Goal: Task Accomplishment & Management: Use online tool/utility

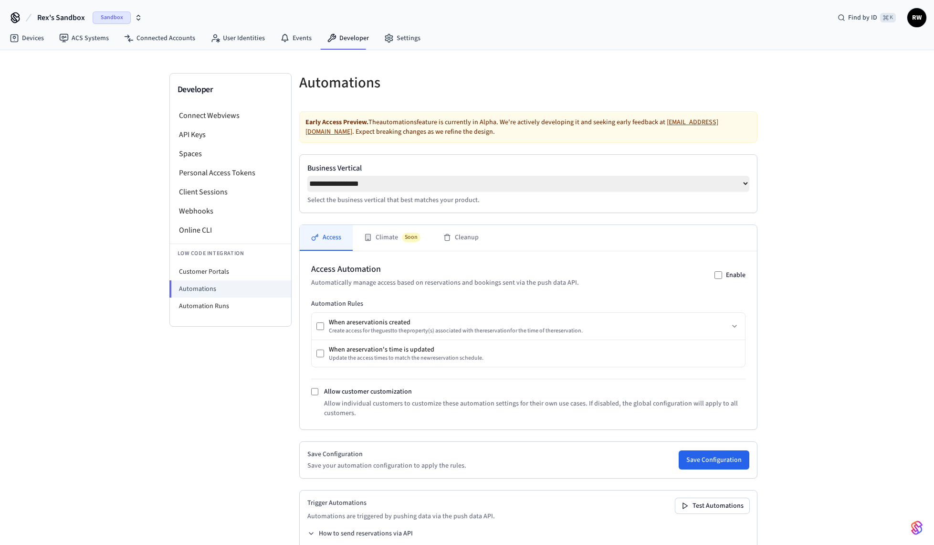
select select "**********"
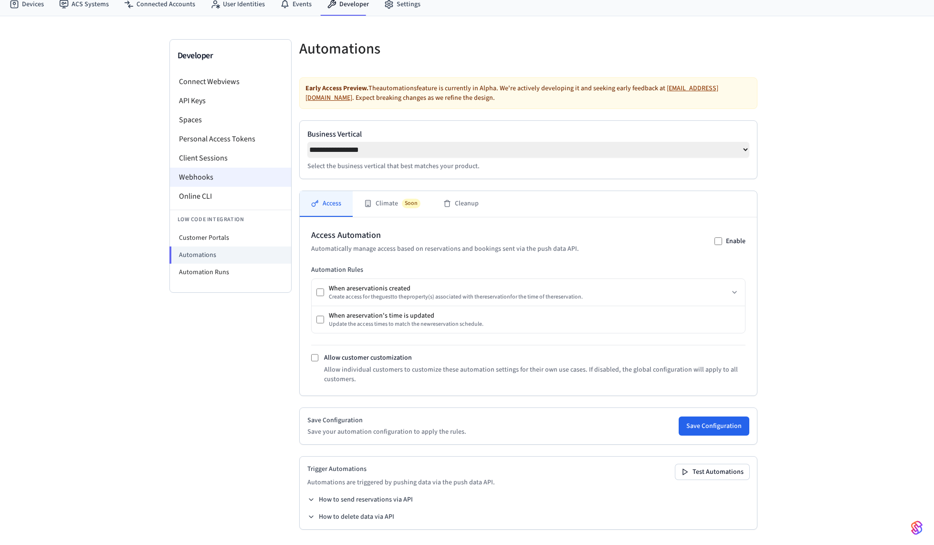
click at [208, 174] on li "Webhooks" at bounding box center [230, 177] width 121 height 19
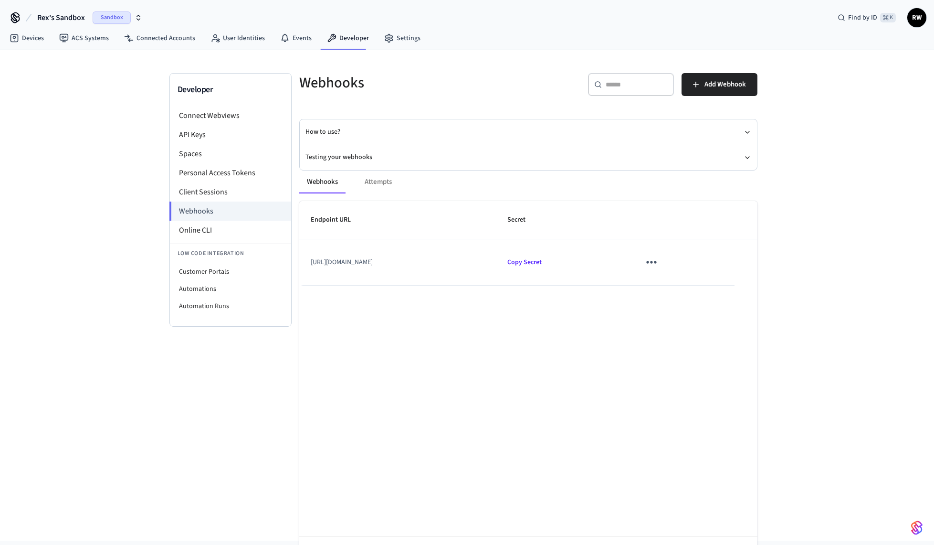
click at [659, 263] on icon "sticky table" at bounding box center [651, 261] width 15 height 15
click at [733, 317] on li "Delete" at bounding box center [718, 315] width 45 height 25
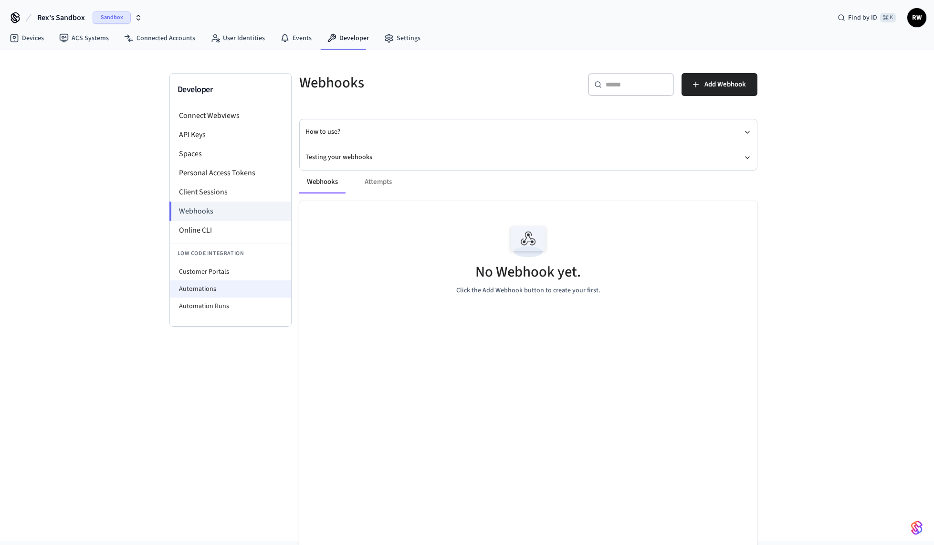
click at [218, 289] on li "Automations" at bounding box center [230, 288] width 121 height 17
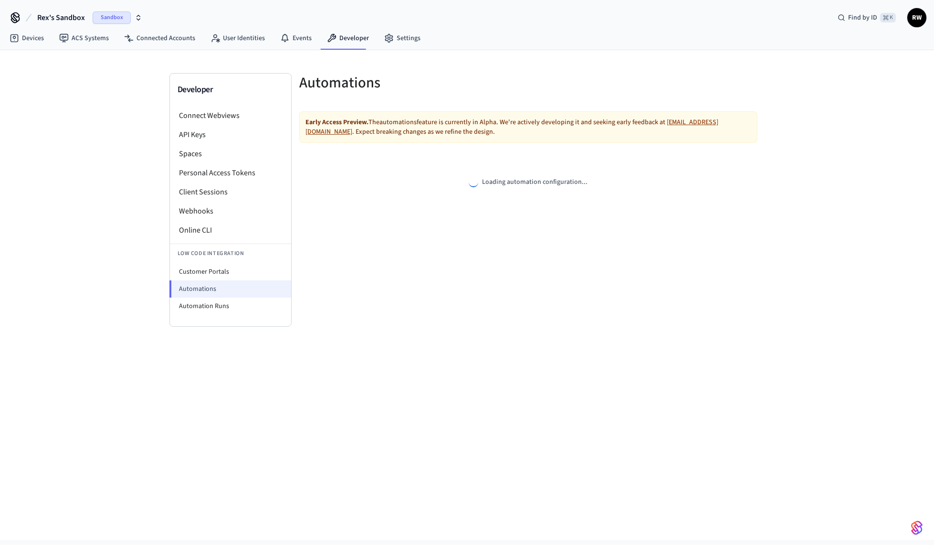
select select "**********"
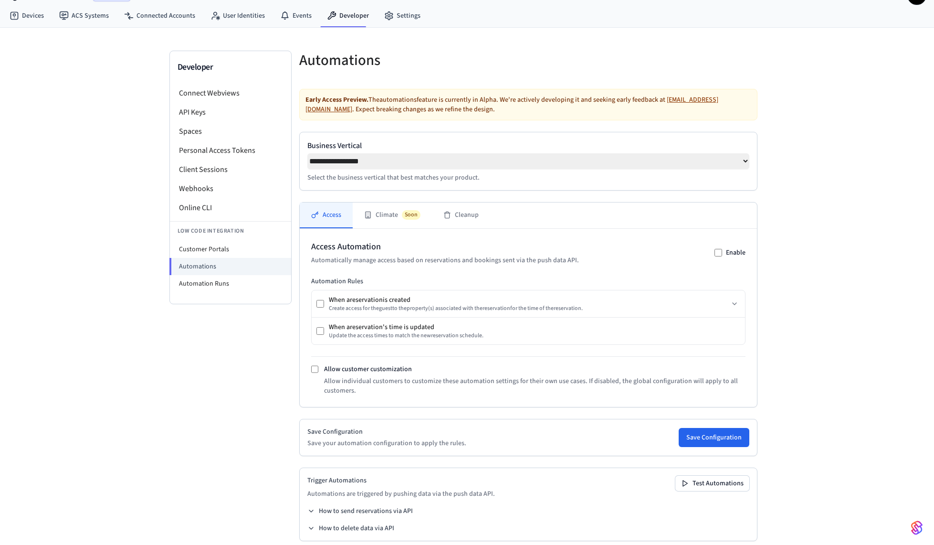
scroll to position [37, 0]
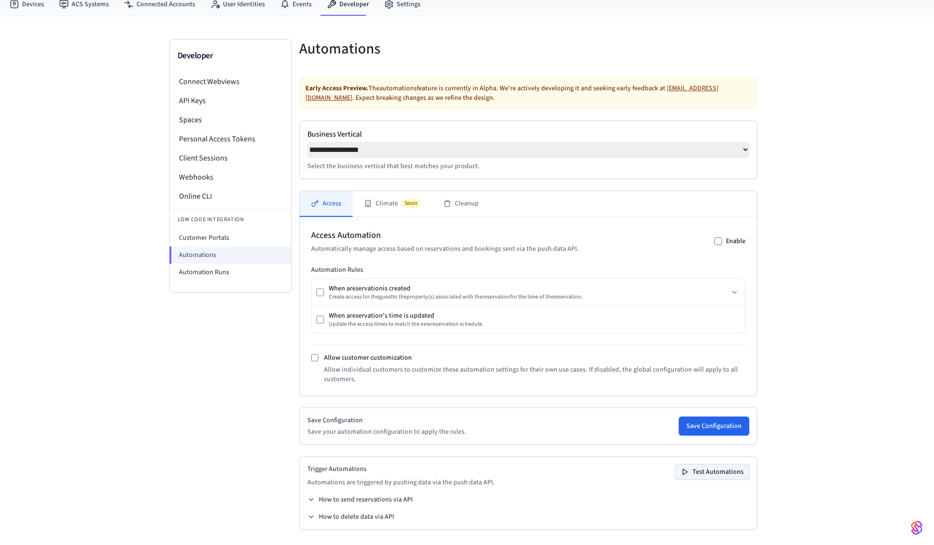
click at [704, 476] on button "Test Automations" at bounding box center [712, 471] width 74 height 15
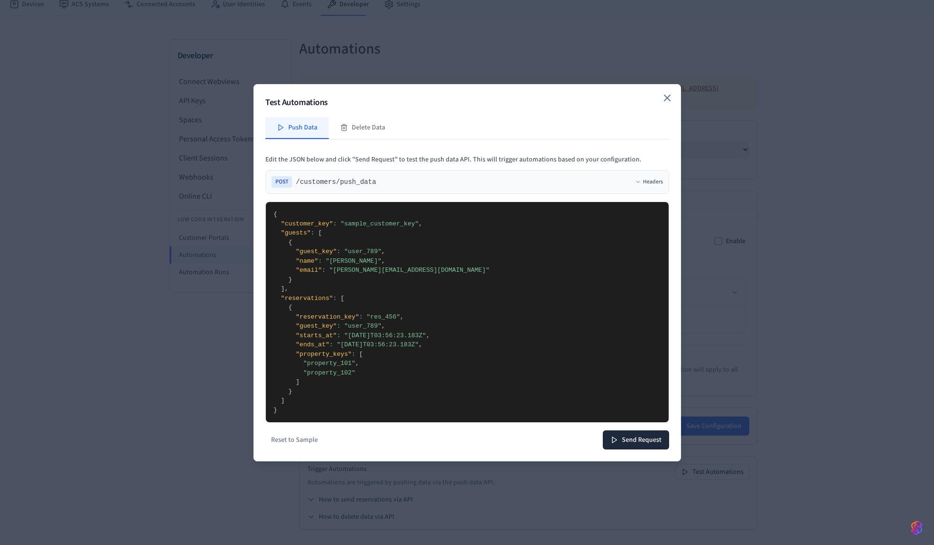
click at [671, 94] on icon "button" at bounding box center [667, 97] width 11 height 11
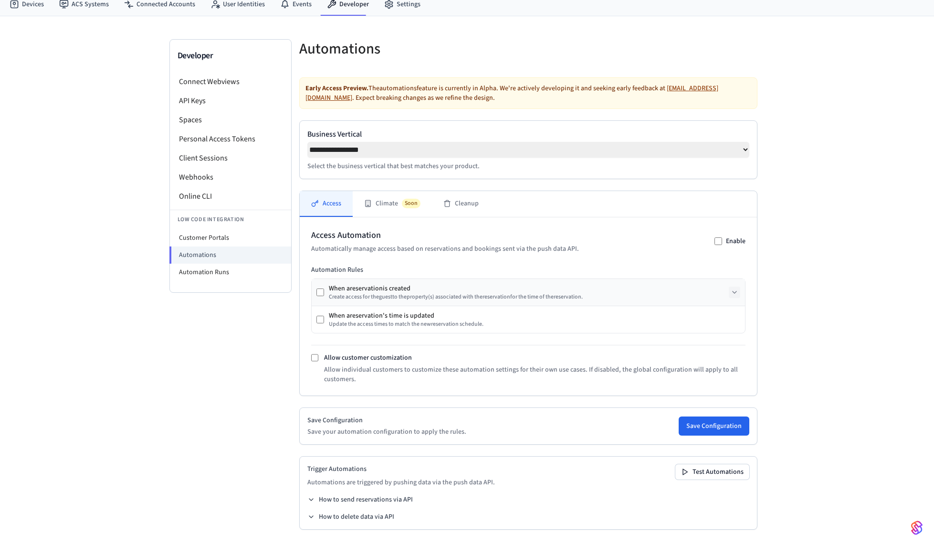
click at [738, 293] on icon at bounding box center [735, 292] width 8 height 8
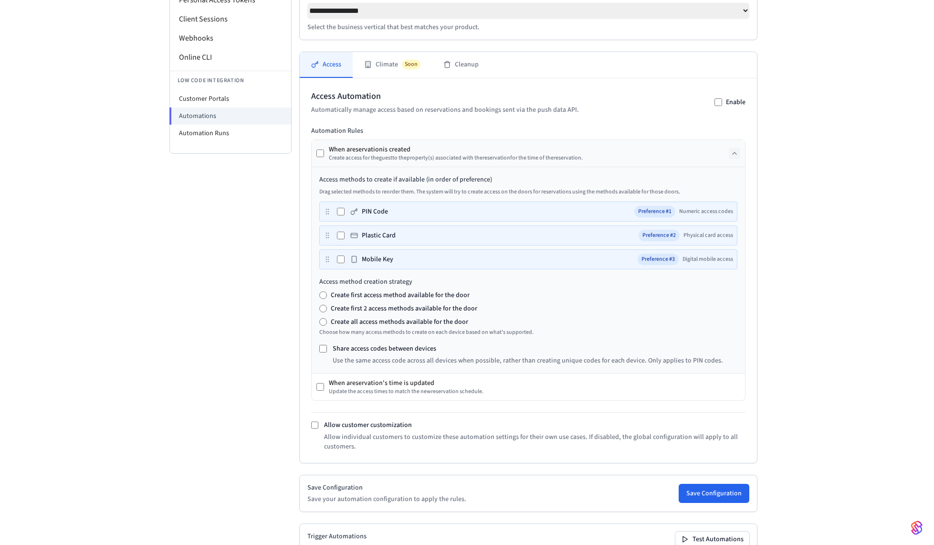
scroll to position [221, 0]
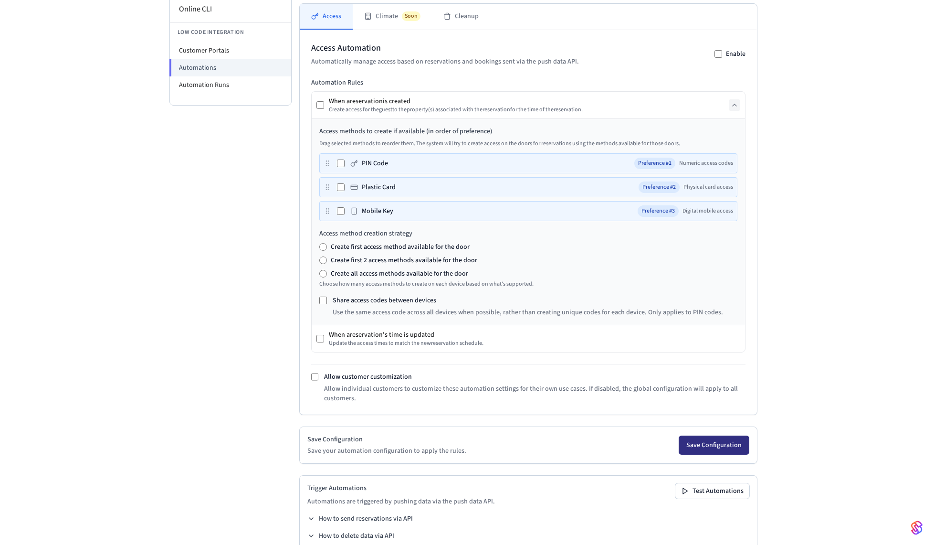
click at [715, 445] on button "Save Configuration" at bounding box center [714, 444] width 71 height 19
click at [457, 25] on button "Cleanup" at bounding box center [461, 17] width 58 height 26
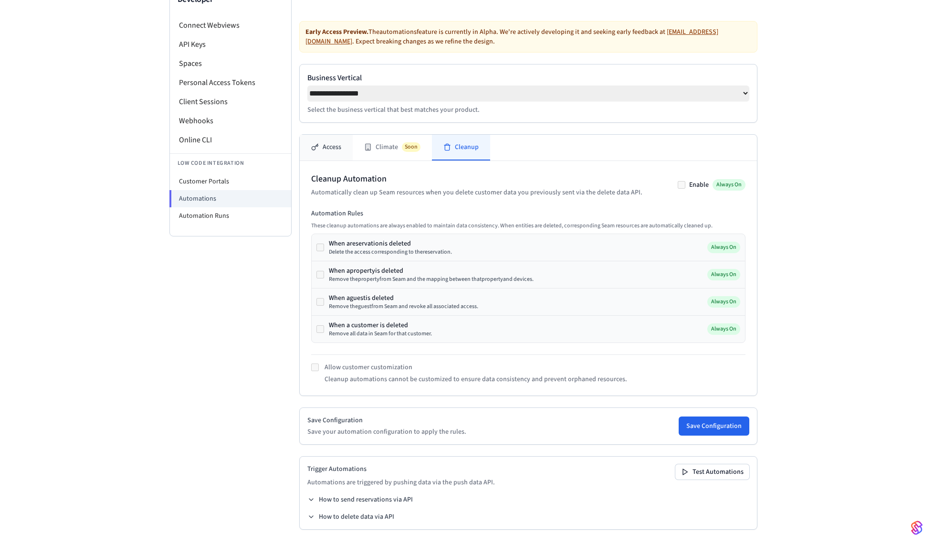
click at [333, 149] on button "Access" at bounding box center [326, 148] width 53 height 26
